Goal: Obtain resource: Obtain resource

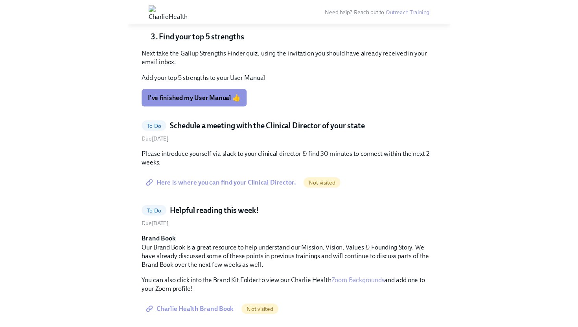
scroll to position [357, 0]
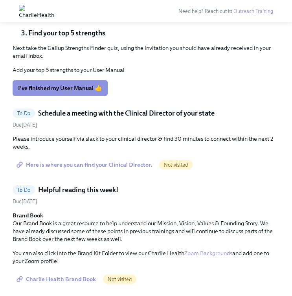
click at [116, 164] on span "Here is where you can find your Clinical Director." at bounding box center [85, 165] width 134 height 8
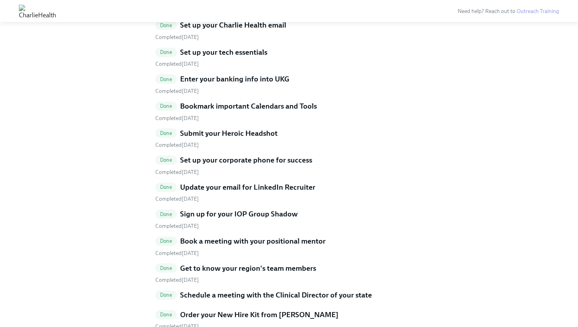
scroll to position [1640, 0]
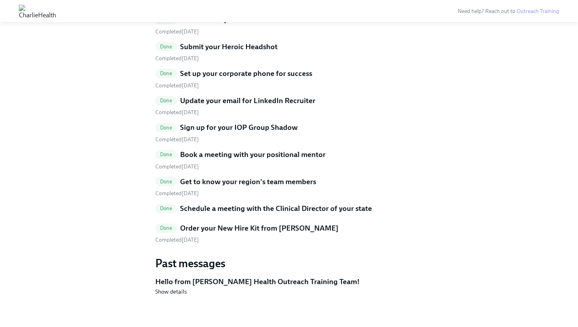
click at [251, 206] on h5 "Schedule a meeting with the Clinical Director of your state" at bounding box center [276, 208] width 192 height 10
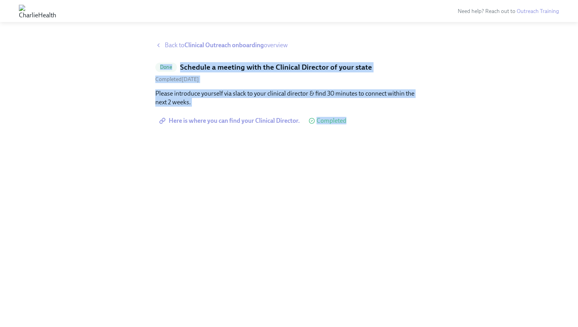
drag, startPoint x: 155, startPoint y: 69, endPoint x: 365, endPoint y: 154, distance: 226.7
click at [292, 154] on div "Back to Clinical Outreach onboarding overview Done Schedule a meeting with the …" at bounding box center [288, 174] width 267 height 267
click at [292, 136] on div "Back to Clinical Outreach onboarding overview Done Schedule a meeting with the …" at bounding box center [288, 174] width 267 height 267
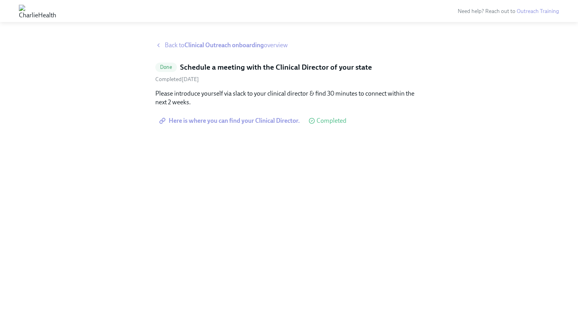
click at [270, 43] on span "Back to Clinical Outreach onboarding overview" at bounding box center [226, 45] width 123 height 9
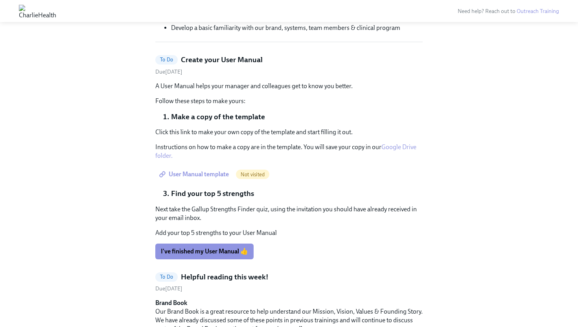
scroll to position [226, 0]
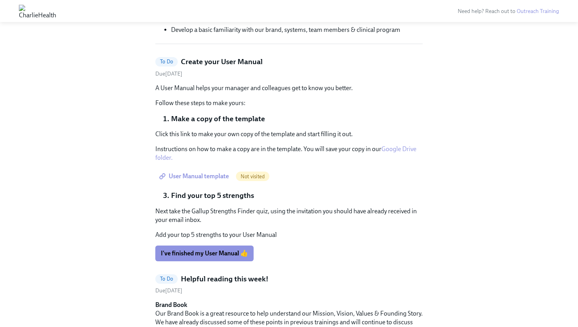
click at [211, 175] on span "User Manual template" at bounding box center [195, 176] width 68 height 8
